Goal: Navigation & Orientation: Find specific page/section

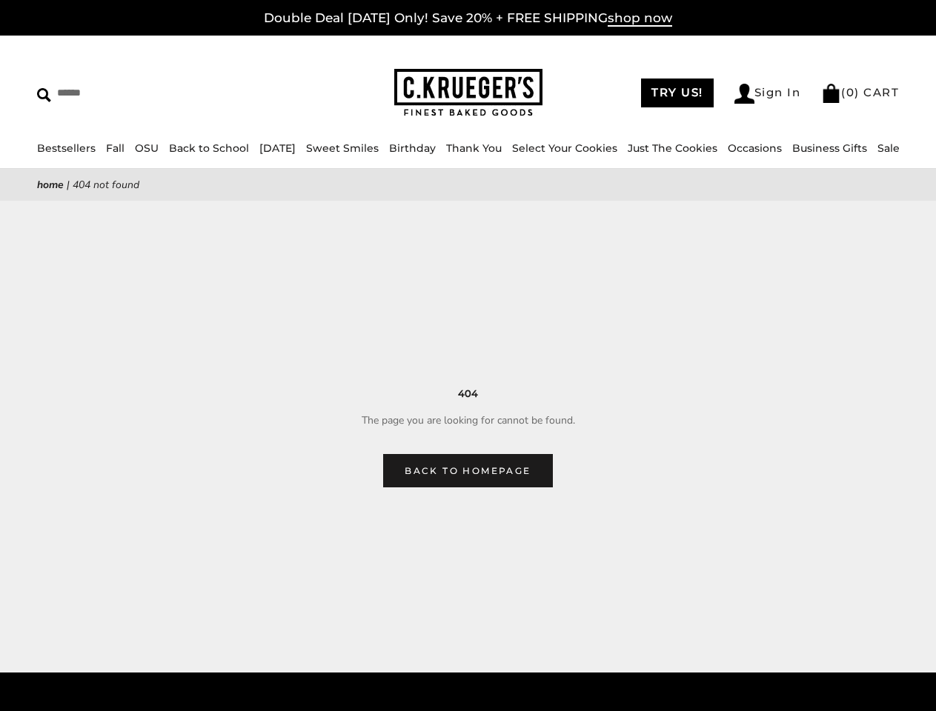
click at [467, 356] on main "Home | 404 Not Found 404 The page you are looking for cannot be found. Back to …" at bounding box center [468, 328] width 936 height 319
click at [136, 93] on input "Search" at bounding box center [135, 92] width 197 height 23
click at [759, 148] on link "Occasions" at bounding box center [755, 148] width 54 height 13
